Goal: Task Accomplishment & Management: Manage account settings

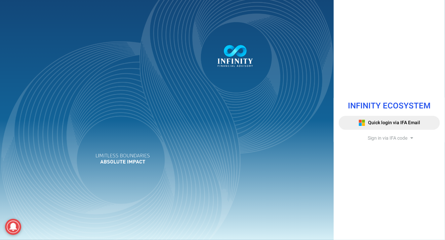
click at [387, 139] on span "Sign in via IFA code" at bounding box center [387, 138] width 40 height 7
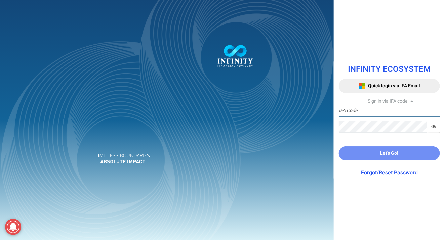
type input "IFA0168"
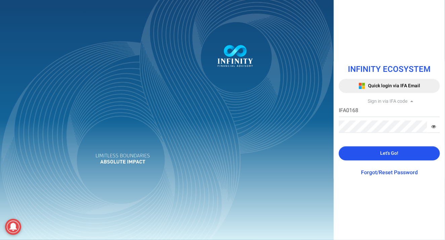
click at [383, 151] on span "Let's Go!" at bounding box center [389, 153] width 18 height 7
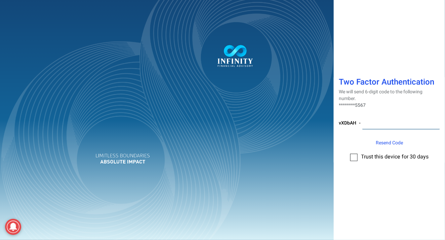
click at [411, 121] on input "number" at bounding box center [401, 123] width 78 height 12
type input "9915"
type input "99150"
click at [397, 123] on input "99150" at bounding box center [401, 123] width 78 height 12
click at [0, 0] on button "OK" at bounding box center [0, 0] width 0 height 0
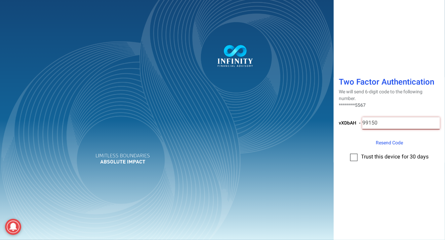
click at [397, 123] on input "99150" at bounding box center [401, 123] width 78 height 12
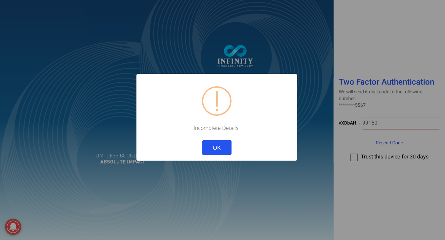
click at [388, 127] on div at bounding box center [222, 120] width 445 height 240
click at [388, 125] on div at bounding box center [222, 120] width 445 height 240
click at [388, 123] on div at bounding box center [222, 120] width 445 height 240
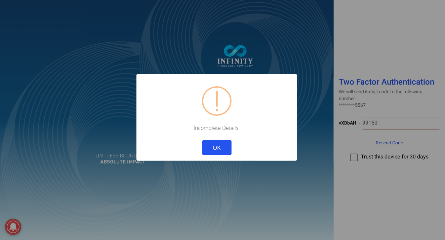
click at [221, 151] on button "OK" at bounding box center [216, 147] width 29 height 15
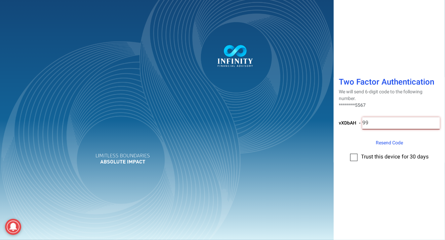
type input "9"
type input "412740"
